Goal: Task Accomplishment & Management: Complete application form

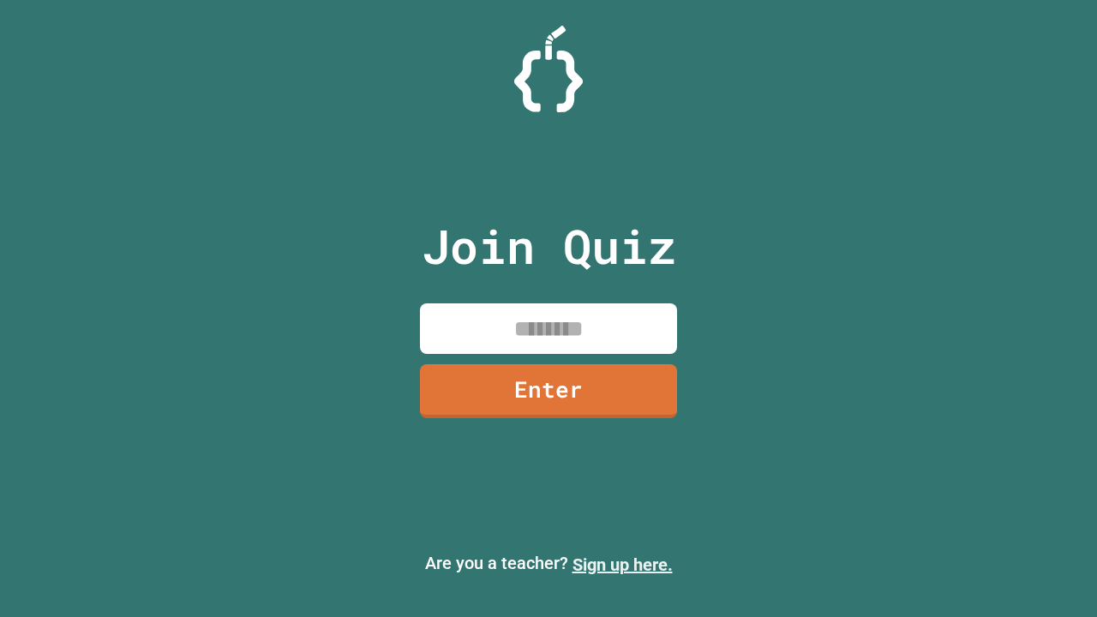
click at [622, 565] on link "Sign up here." at bounding box center [622, 564] width 100 height 21
